Goal: Task Accomplishment & Management: Manage account settings

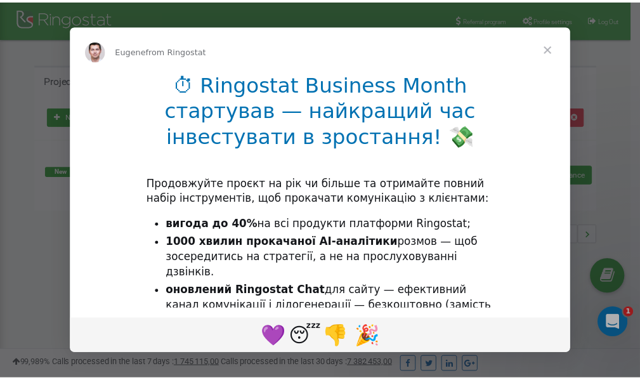
scroll to position [190, 0]
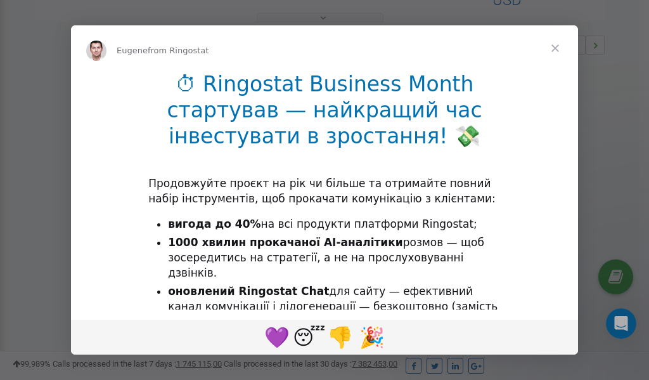
click at [560, 46] on span "Close" at bounding box center [556, 48] width 46 height 46
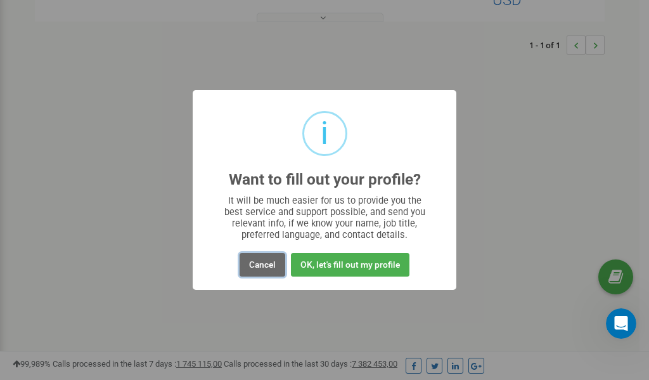
click at [268, 265] on button "Cancel" at bounding box center [263, 264] width 46 height 23
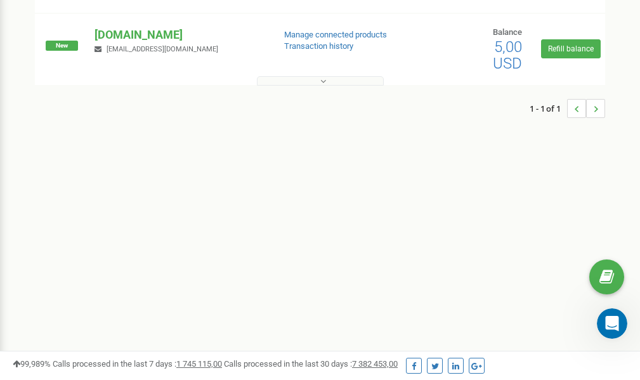
scroll to position [0, 0]
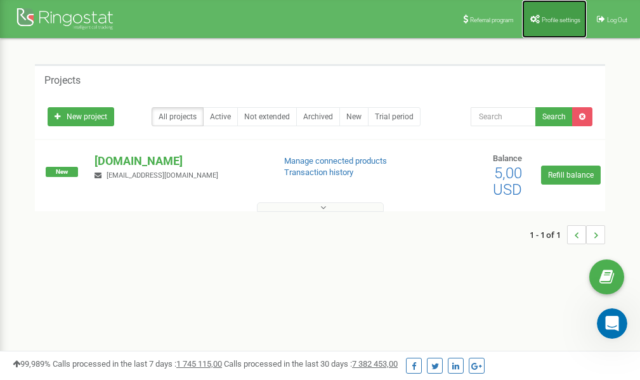
click at [551, 18] on span "Profile settings" at bounding box center [561, 19] width 39 height 7
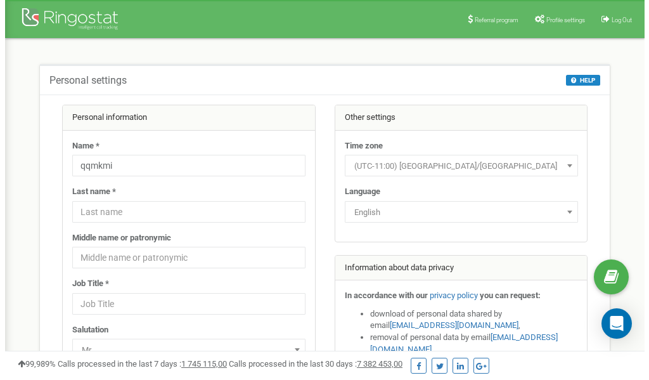
scroll to position [63, 0]
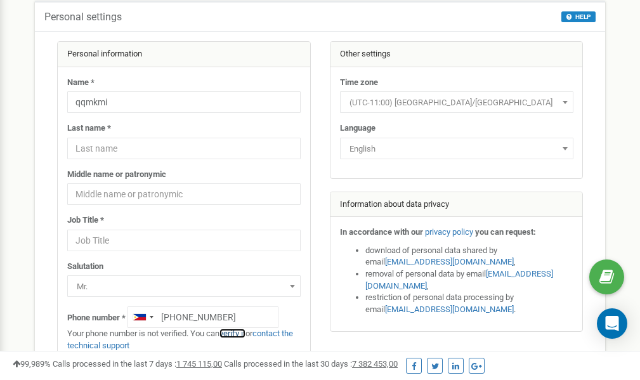
click at [240, 332] on link "verify it" at bounding box center [232, 333] width 26 height 10
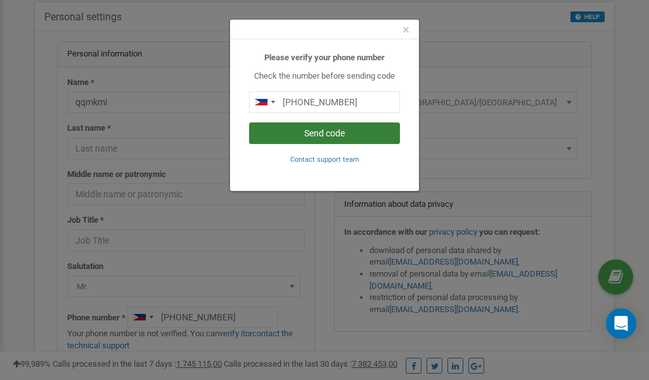
click at [335, 133] on button "Send code" at bounding box center [324, 133] width 151 height 22
